Goal: Use online tool/utility: Utilize a website feature to perform a specific function

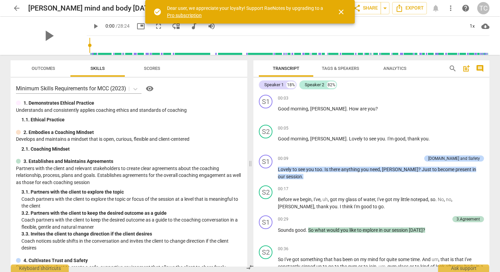
click at [40, 64] on span "Outcomes" at bounding box center [43, 68] width 40 height 9
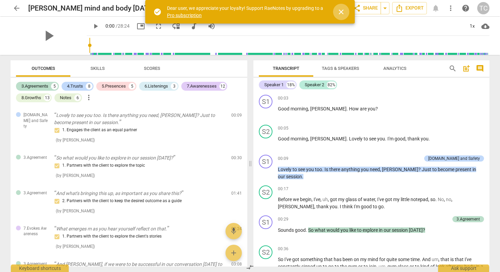
click at [342, 11] on span "close" at bounding box center [341, 12] width 8 height 8
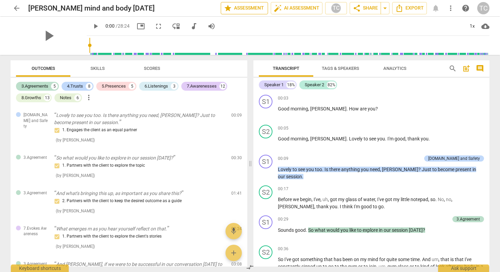
click at [250, 5] on span "star Assessment" at bounding box center [244, 8] width 41 height 8
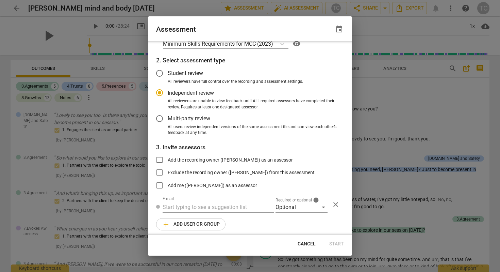
scroll to position [17, 0]
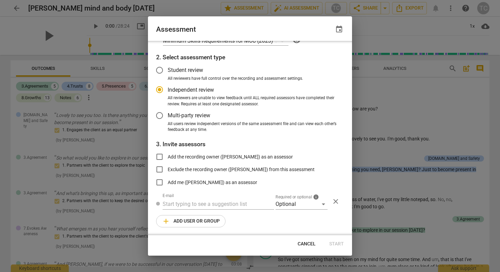
radio input "false"
click at [159, 167] on input "Exclude the recording owner ([PERSON_NAME]) from this assessment" at bounding box center [159, 169] width 16 height 16
checkbox input "true"
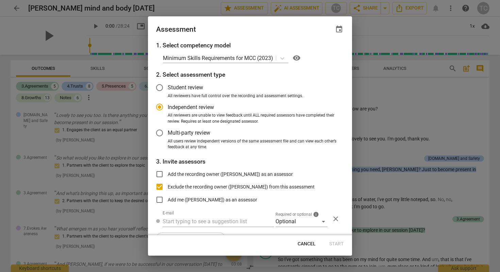
click at [305, 241] on span "Cancel" at bounding box center [307, 243] width 18 height 7
radio input "false"
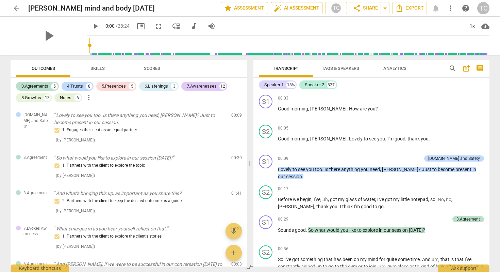
click at [292, 6] on span "auto_fix_high AI Assessment" at bounding box center [297, 8] width 46 height 8
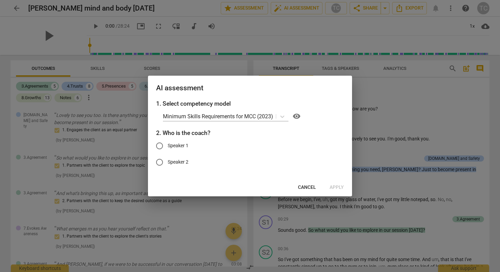
click at [309, 187] on span "Cancel" at bounding box center [307, 187] width 18 height 7
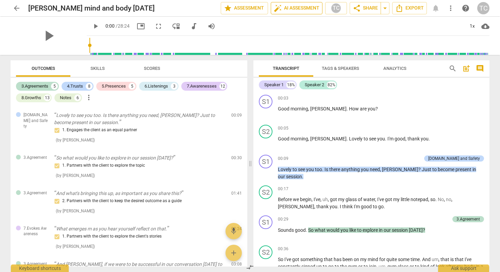
click at [293, 6] on span "auto_fix_high AI Assessment" at bounding box center [297, 8] width 46 height 8
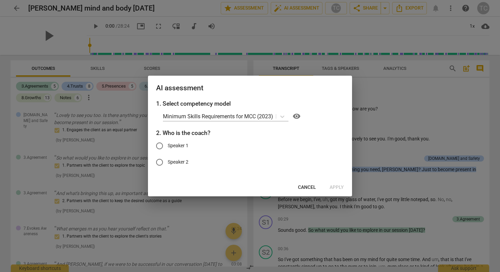
click at [159, 143] on input "Speaker 1" at bounding box center [159, 145] width 16 height 16
radio input "true"
click at [342, 185] on span "Apply" at bounding box center [337, 187] width 14 height 7
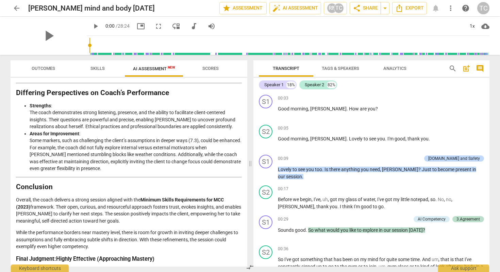
scroll to position [1139, 0]
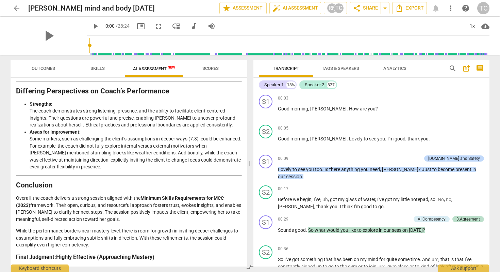
click at [14, 5] on span "arrow_back" at bounding box center [17, 8] width 8 height 8
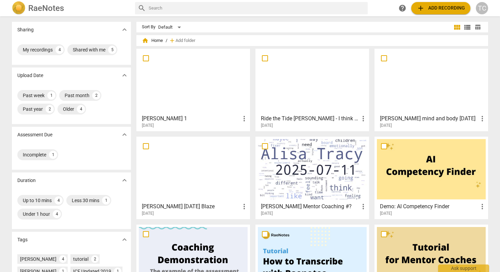
click at [278, 97] on div at bounding box center [312, 81] width 109 height 60
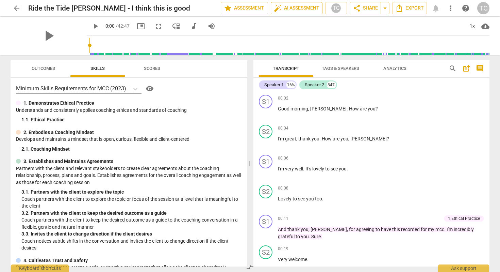
click at [284, 5] on span "auto_fix_high AI Assessment" at bounding box center [297, 8] width 46 height 8
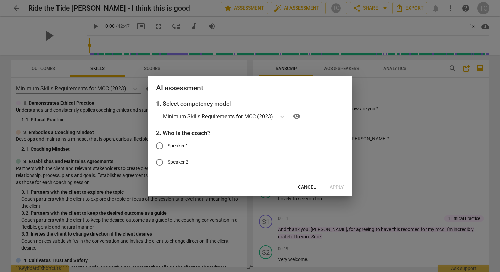
click at [161, 141] on input "Speaker 1" at bounding box center [159, 145] width 16 height 16
radio input "true"
click at [335, 184] on span "Apply" at bounding box center [337, 187] width 14 height 7
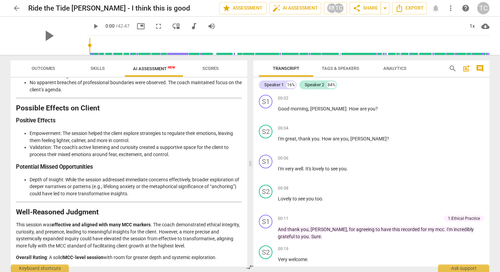
scroll to position [1055, 0]
click at [13, 6] on span "arrow_back" at bounding box center [17, 8] width 8 height 8
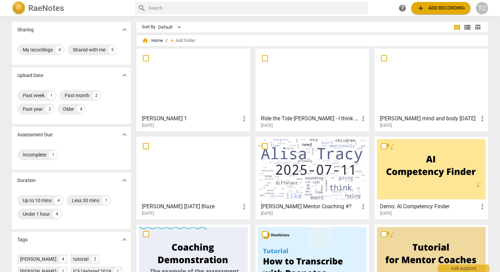
click at [206, 170] on div at bounding box center [193, 169] width 109 height 60
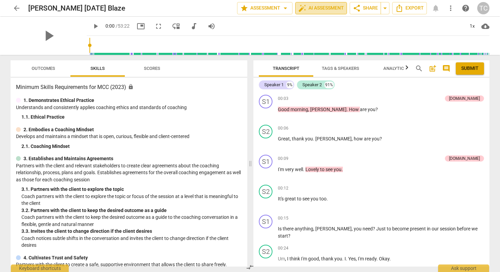
click at [325, 4] on span "auto_fix_high AI Assessment" at bounding box center [321, 8] width 46 height 8
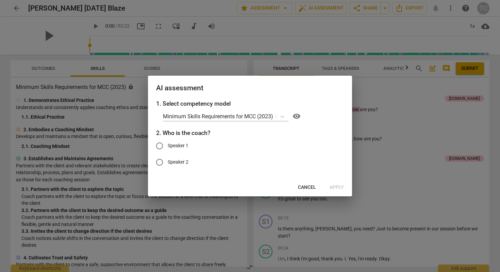
click at [159, 143] on input "Speaker 1" at bounding box center [159, 145] width 16 height 16
radio input "true"
click at [338, 184] on span "Apply" at bounding box center [337, 187] width 14 height 7
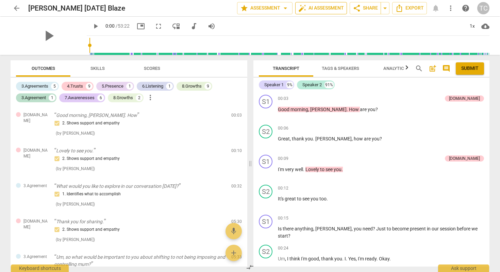
click at [310, 5] on span "auto_fix_high AI Assessment" at bounding box center [321, 8] width 46 height 8
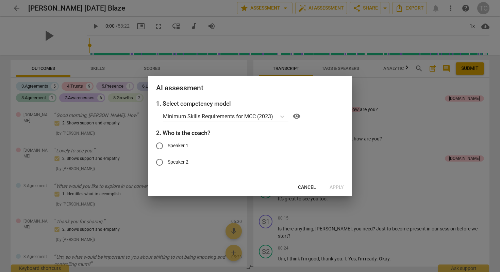
click at [162, 142] on input "Speaker 1" at bounding box center [159, 145] width 16 height 16
radio input "true"
click at [339, 186] on span "Apply" at bounding box center [337, 187] width 14 height 7
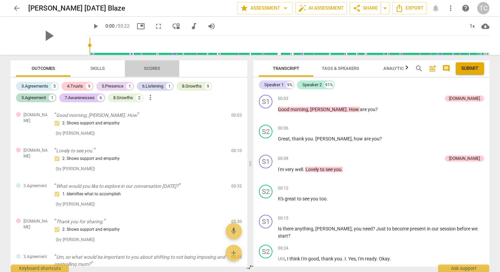
click at [150, 66] on span "Scores" at bounding box center [152, 68] width 16 height 5
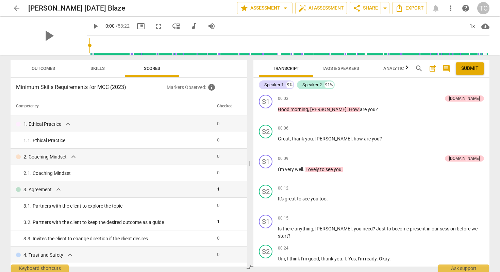
click at [108, 67] on span "Skills" at bounding box center [97, 68] width 31 height 9
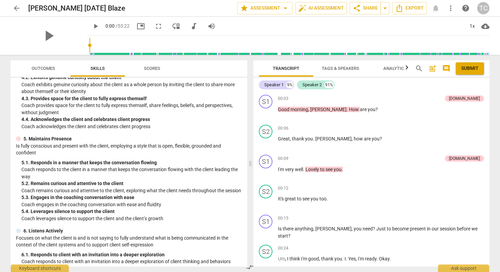
scroll to position [118, 0]
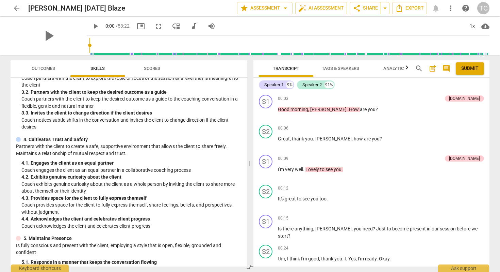
click at [45, 67] on span "Outcomes" at bounding box center [43, 68] width 23 height 5
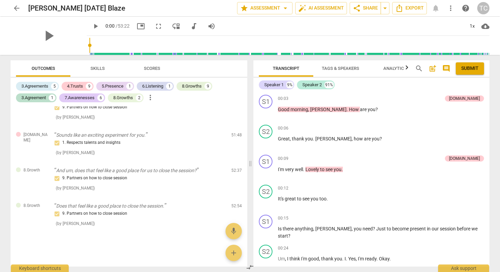
scroll to position [1133, 0]
